Goal: Task Accomplishment & Management: Use online tool/utility

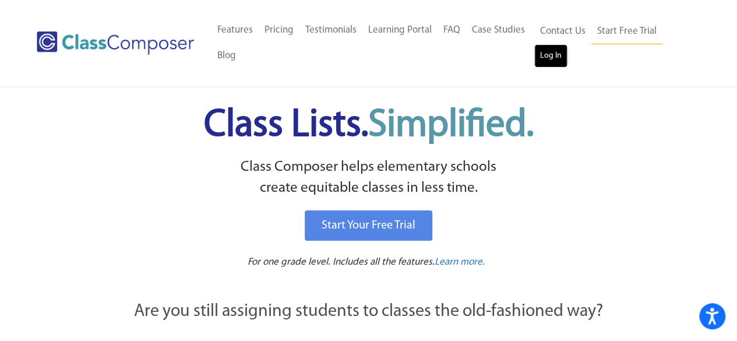
click at [541, 52] on link "Log In" at bounding box center [550, 55] width 33 height 23
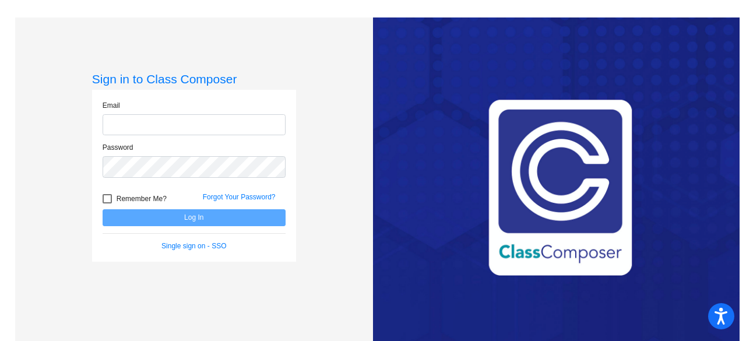
click at [160, 129] on input "email" at bounding box center [194, 125] width 183 height 22
type input "carterm@fowlervilleschools.org"
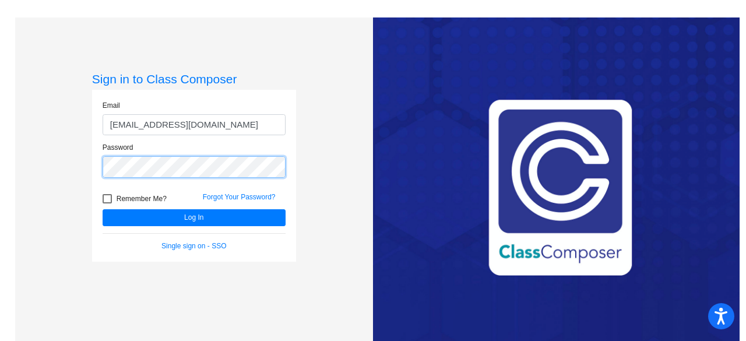
click at [103, 209] on button "Log In" at bounding box center [194, 217] width 183 height 17
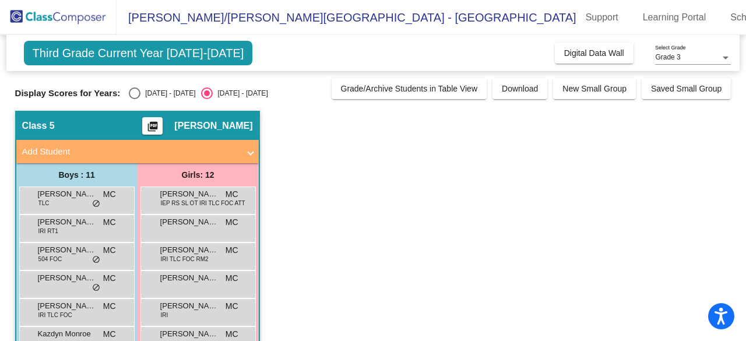
click at [245, 16] on span "H.T. Smith/Kreeger Elementary - Mikayla" at bounding box center [347, 17] width 460 height 19
click at [599, 50] on span "Digital Data Wall" at bounding box center [594, 52] width 60 height 9
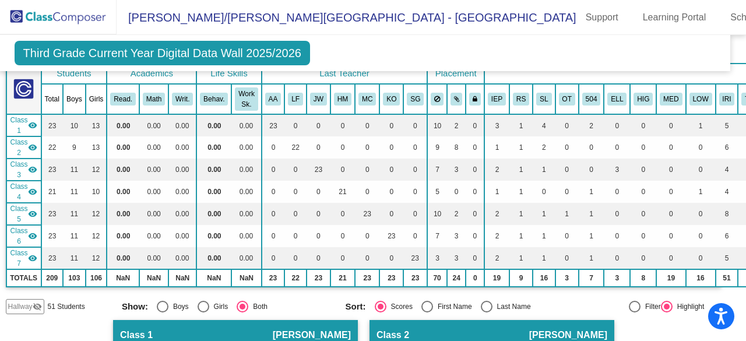
scroll to position [0, 9]
